Goal: Find specific page/section: Find specific page/section

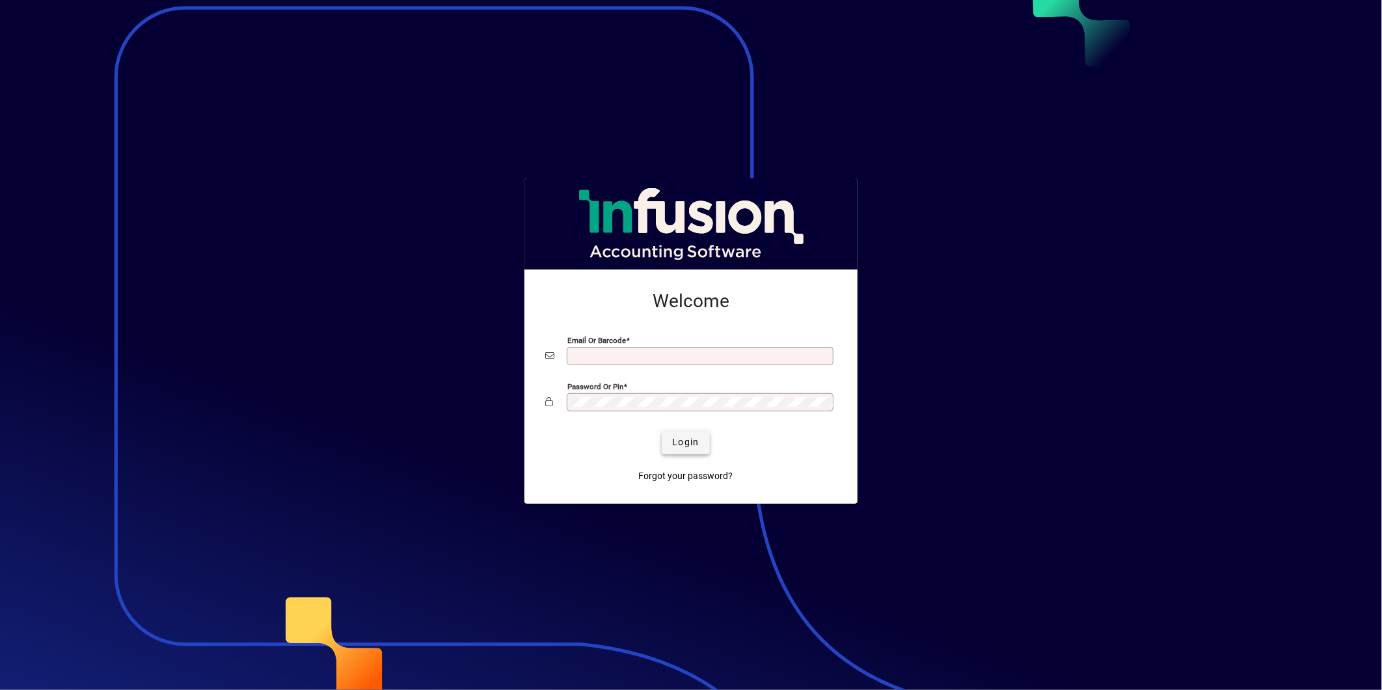
type input "**********"
click at [697, 441] on span "Login" at bounding box center [685, 442] width 27 height 14
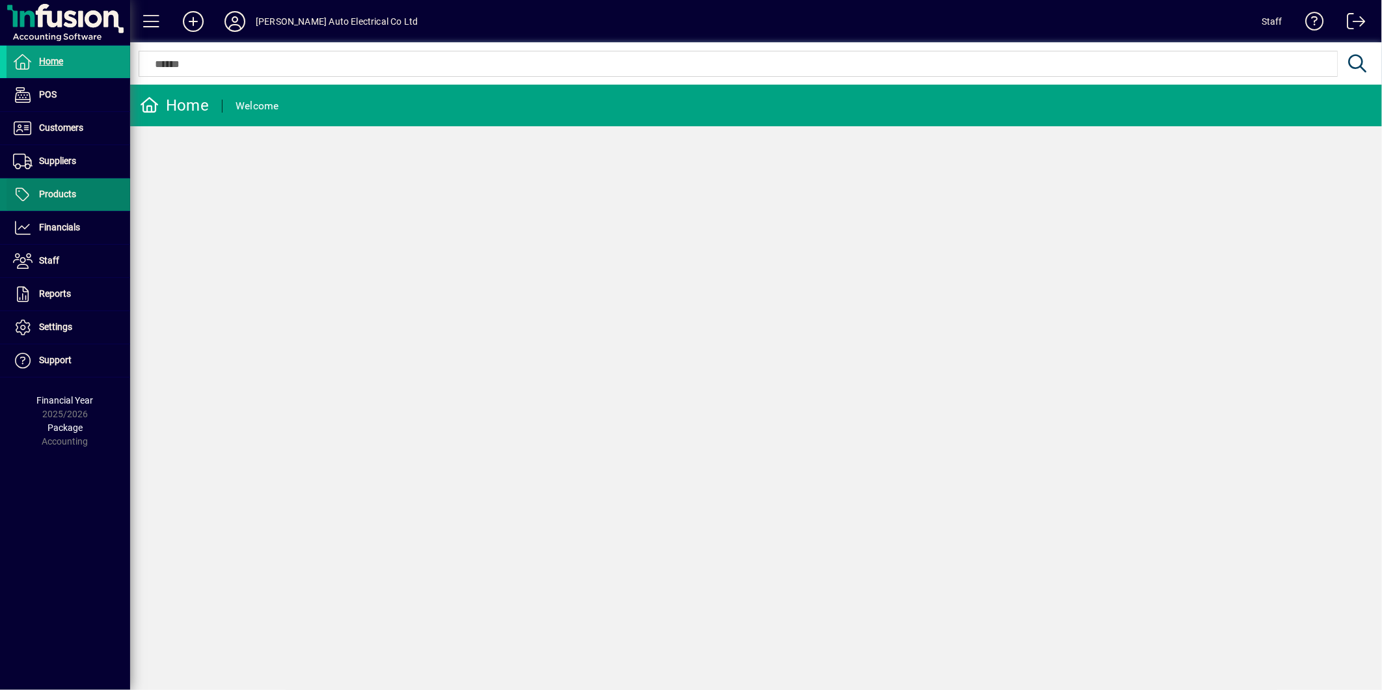
click at [51, 199] on span "Products" at bounding box center [42, 195] width 70 height 16
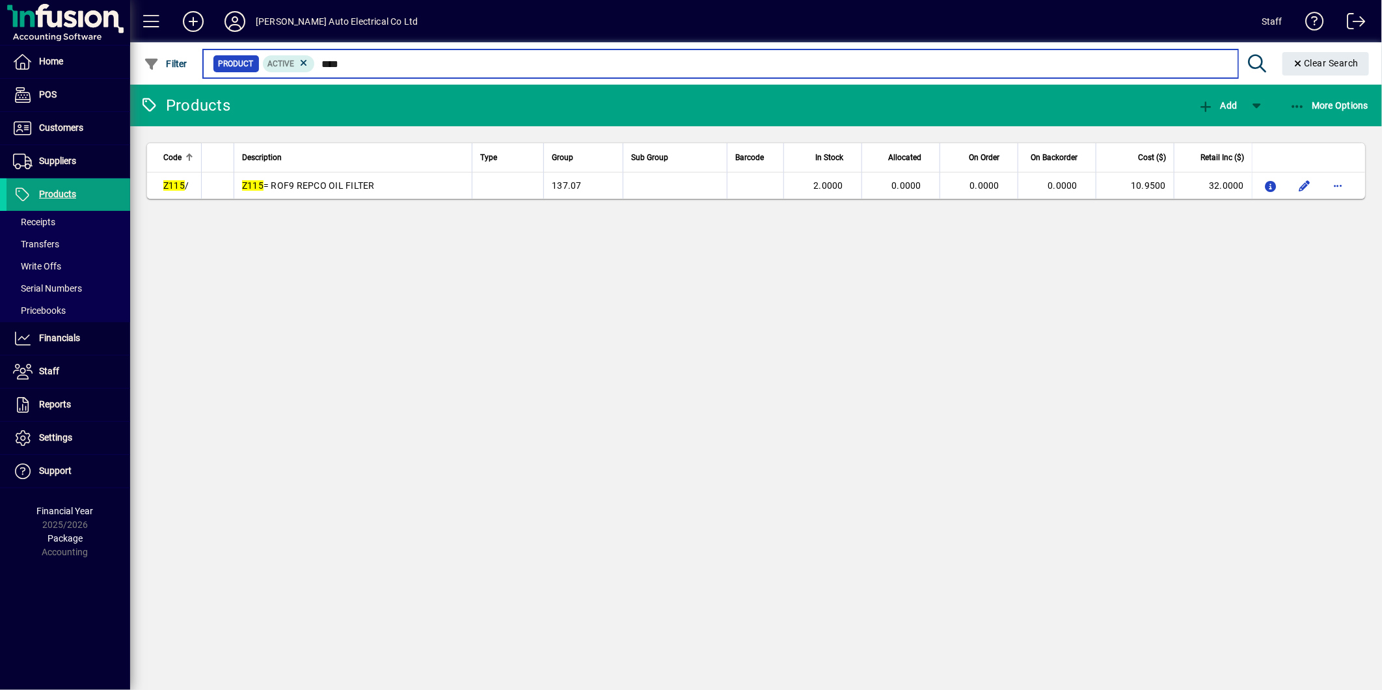
type input "****"
